Goal: Use online tool/utility: Utilize a website feature to perform a specific function

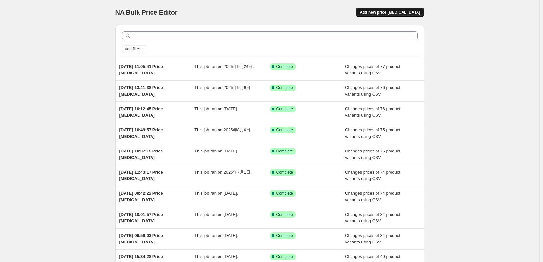
click at [399, 12] on span "Add new price change job" at bounding box center [390, 12] width 61 height 5
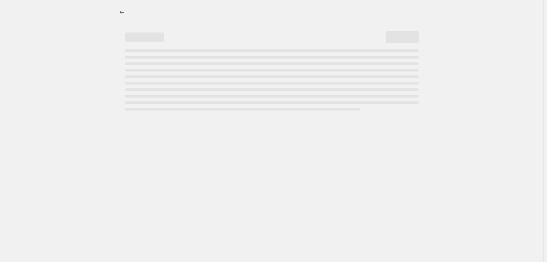
select select "percentage"
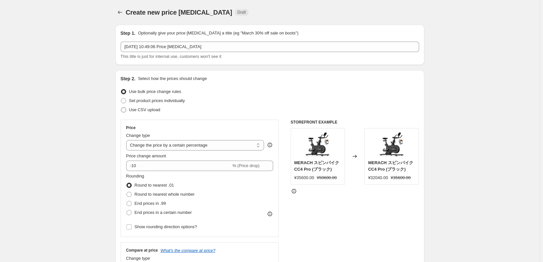
click at [144, 108] on span "Use CSV upload" at bounding box center [144, 109] width 31 height 5
click at [121, 108] on input "Use CSV upload" at bounding box center [121, 107] width 0 height 0
radio input "true"
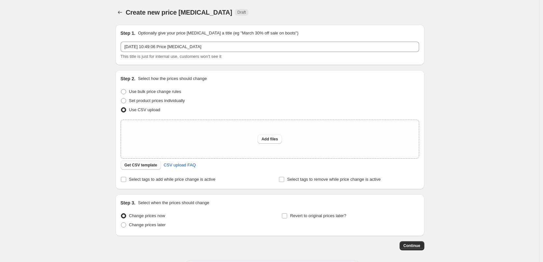
click at [149, 165] on span "Get CSV template" at bounding box center [141, 165] width 33 height 5
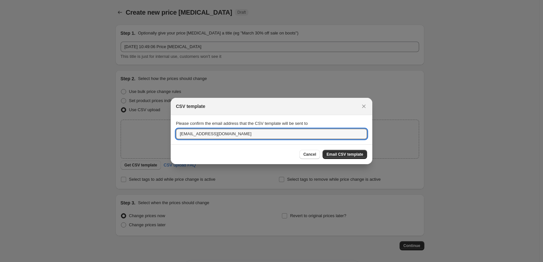
drag, startPoint x: 238, startPoint y: 132, endPoint x: 110, endPoint y: 130, distance: 128.2
paste input "huangziya@merach.com"
type input "huangziya@merach.com"
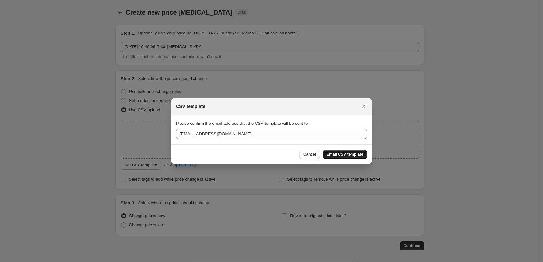
click at [336, 153] on span "Email CSV template" at bounding box center [345, 154] width 37 height 5
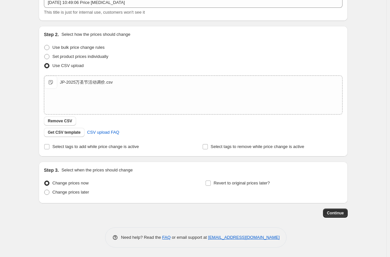
scroll to position [45, 0]
click at [334, 213] on span "Continue" at bounding box center [335, 212] width 17 height 5
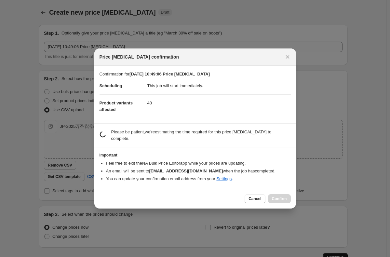
scroll to position [0, 0]
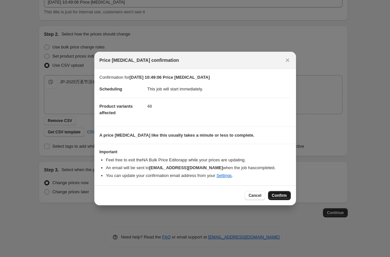
drag, startPoint x: 275, startPoint y: 196, endPoint x: 332, endPoint y: 24, distance: 181.1
click at [275, 196] on span "Confirm" at bounding box center [279, 195] width 15 height 5
